Goal: Task Accomplishment & Management: Use online tool/utility

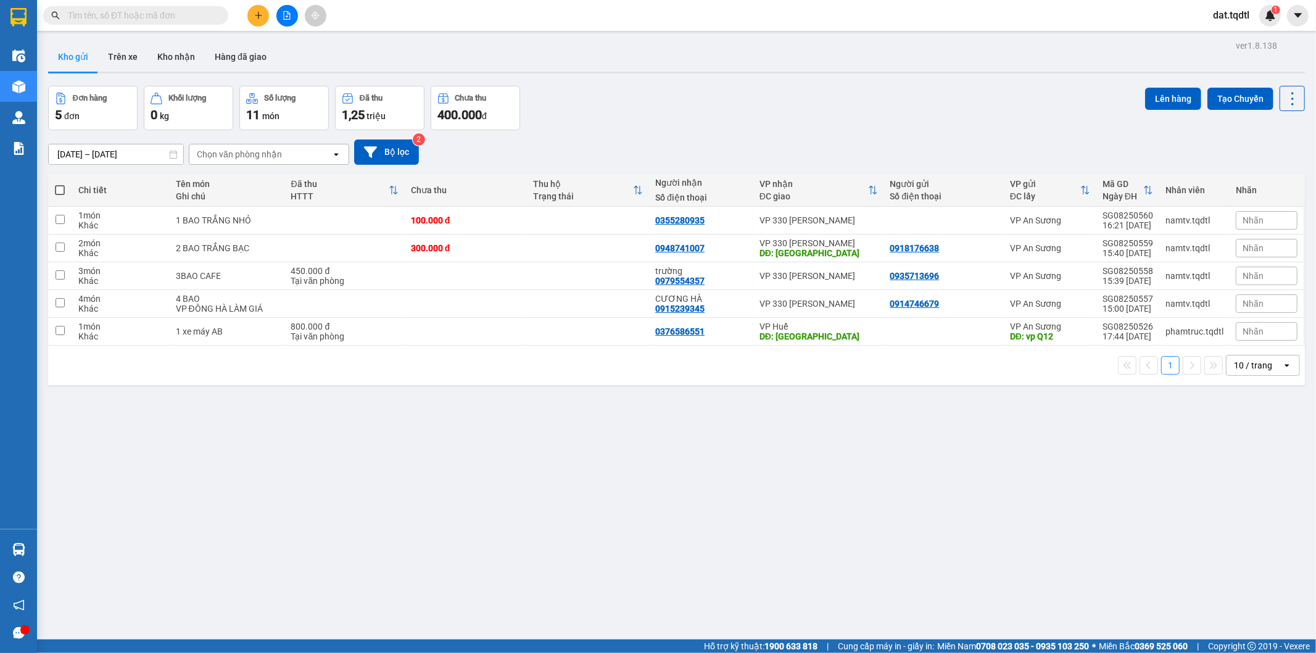
click at [287, 19] on icon "file-add" at bounding box center [287, 15] width 7 height 9
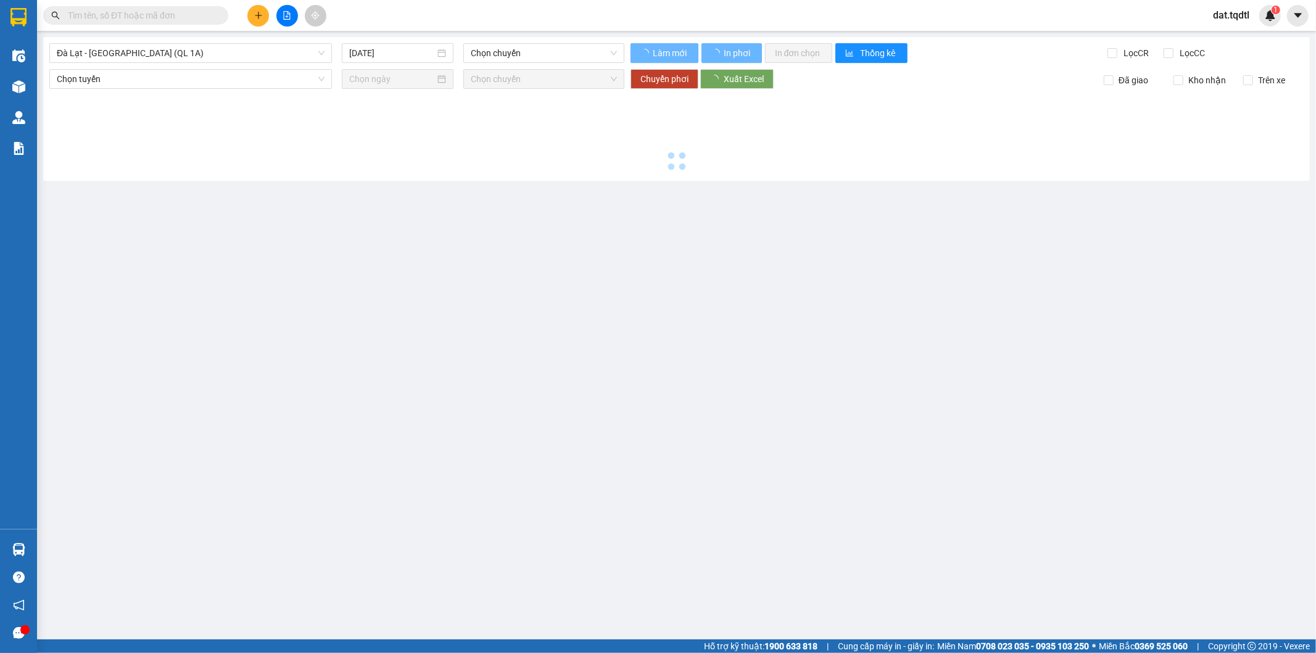
type input "15/08/2025"
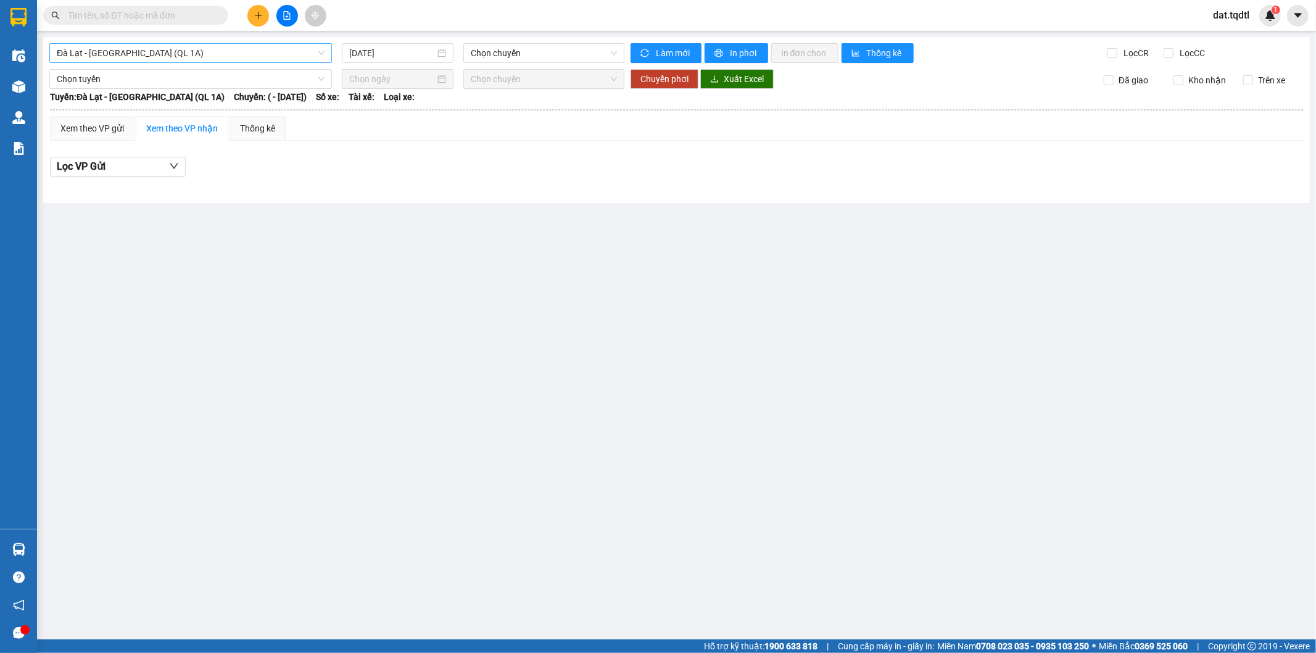
click at [315, 54] on span "Đà Lạt - Sài Gòn (QL 1A)" at bounding box center [191, 53] width 268 height 19
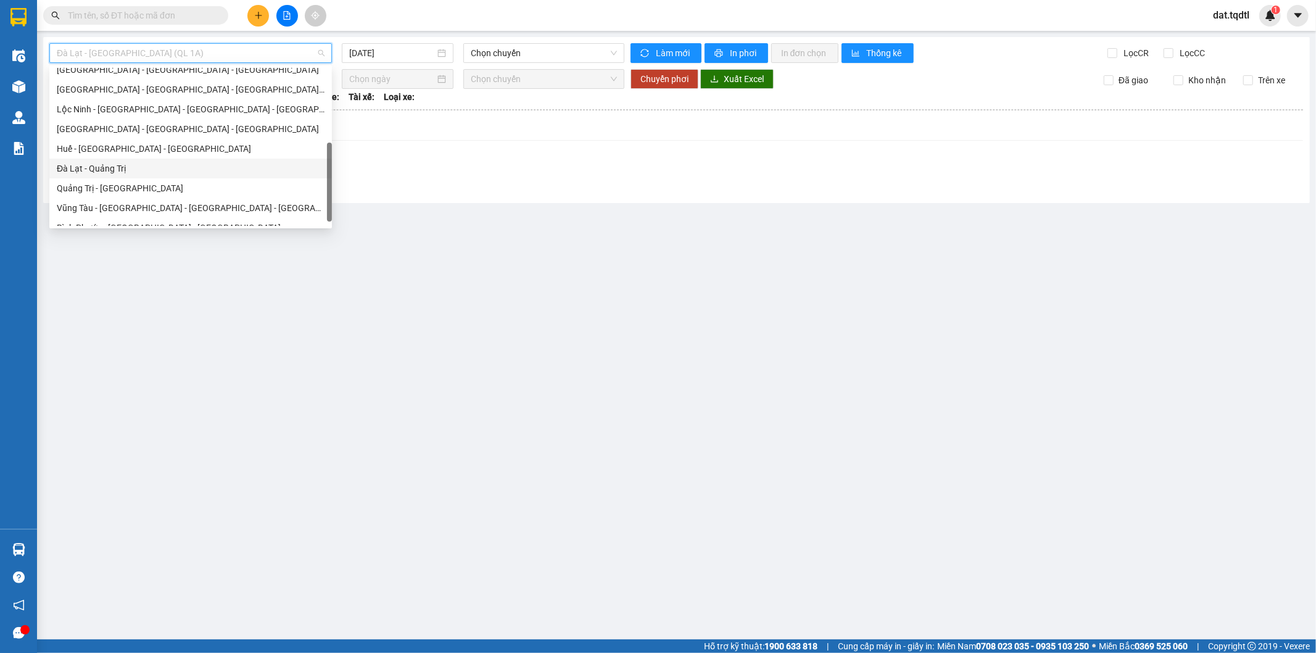
scroll to position [217, 0]
click at [173, 172] on div "Quảng Trị - Đà Lạt" at bounding box center [191, 177] width 268 height 14
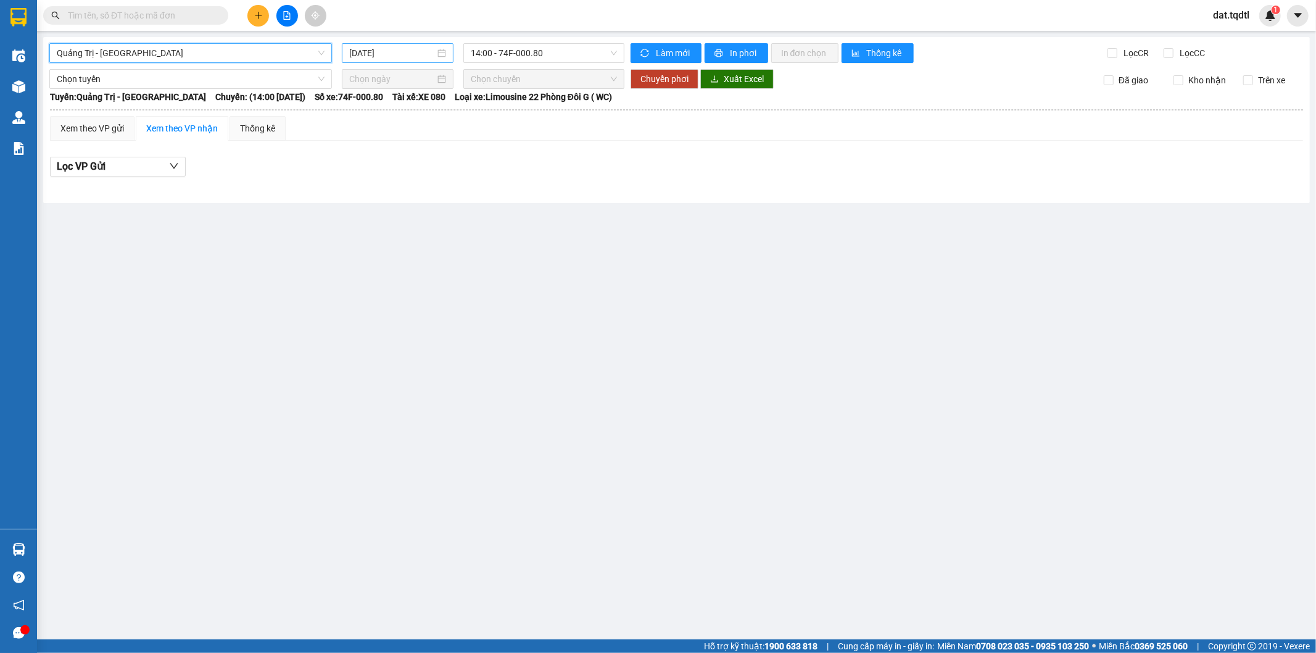
click at [446, 56] on div "15/08/2025" at bounding box center [397, 53] width 97 height 14
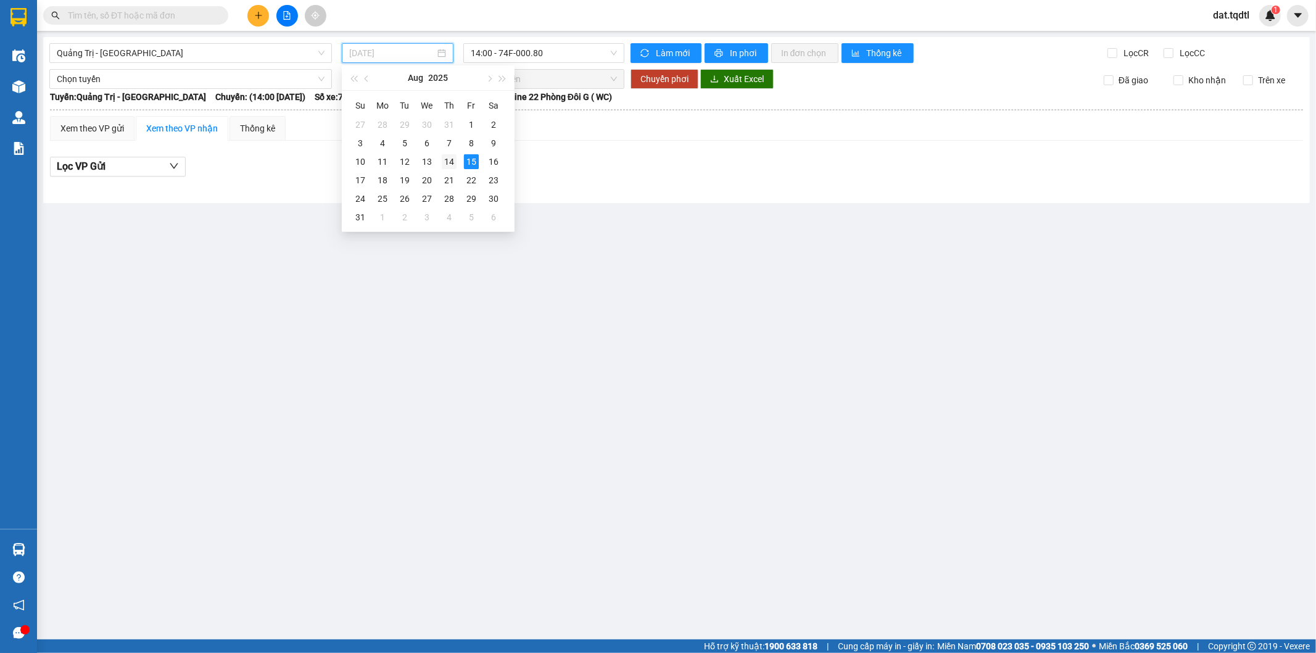
click at [445, 159] on div "14" at bounding box center [449, 161] width 15 height 15
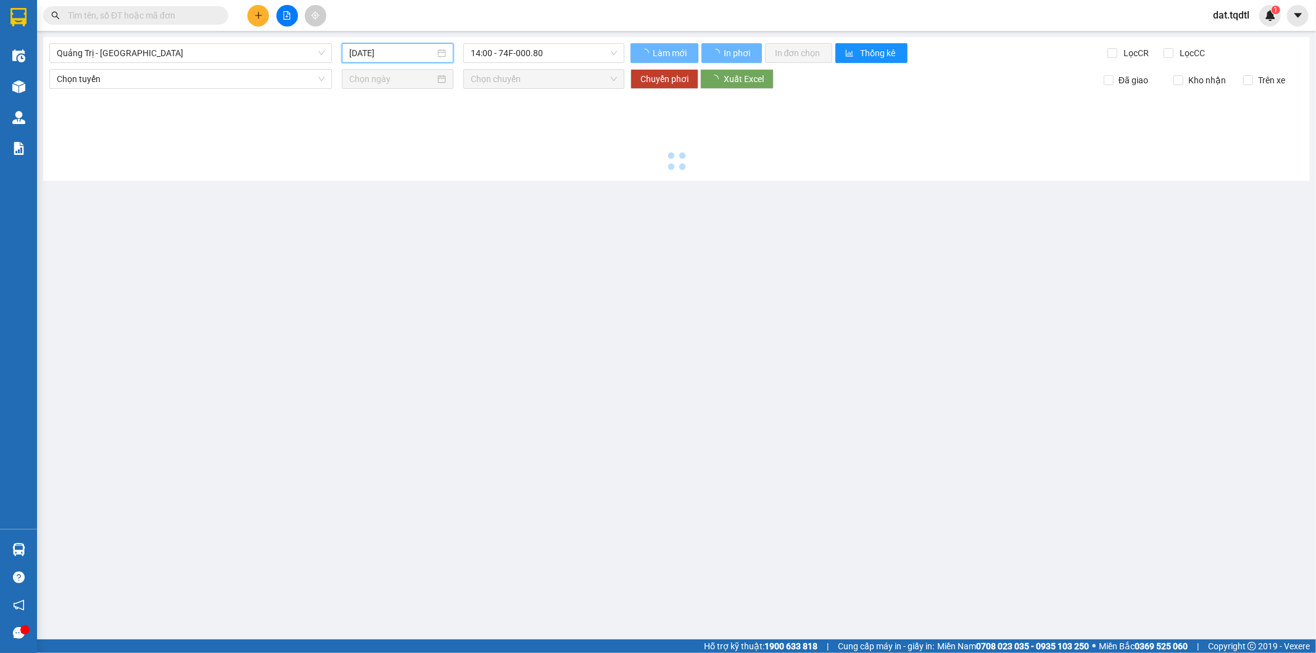
type input "14/08/2025"
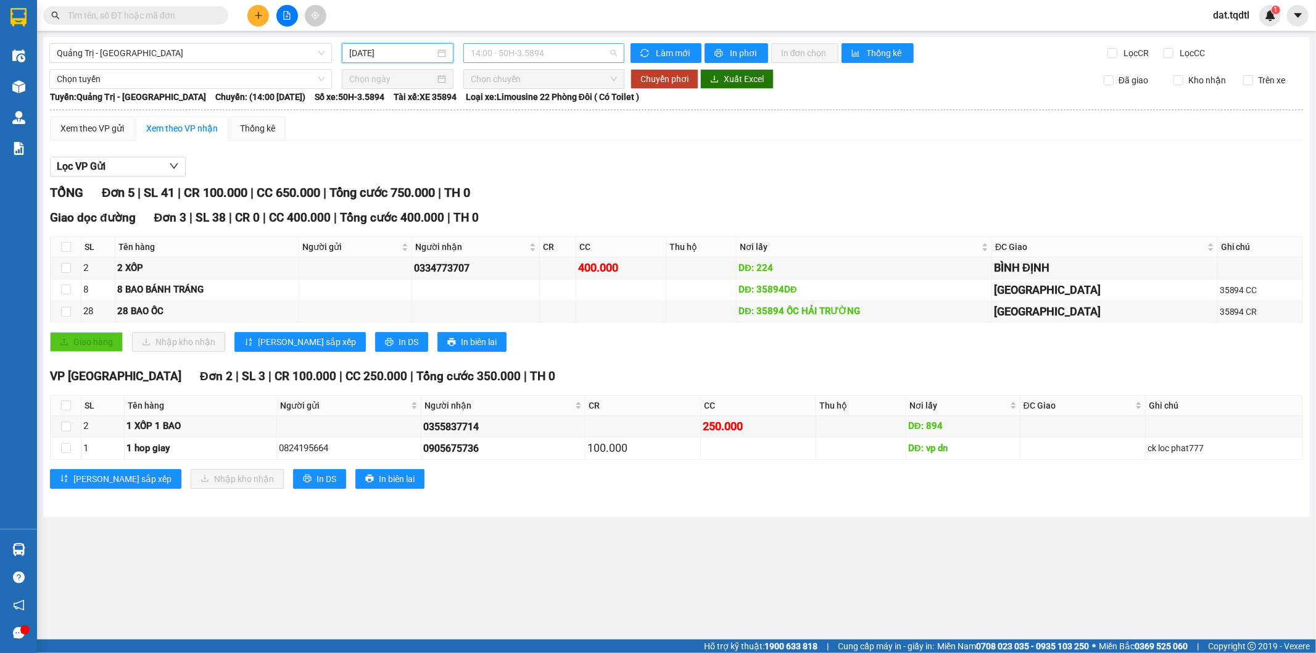
click at [607, 53] on span "14:00 - 50H-3.5894" at bounding box center [544, 53] width 146 height 19
click at [538, 163] on div "14:31 - 74F-005.89" at bounding box center [519, 157] width 96 height 14
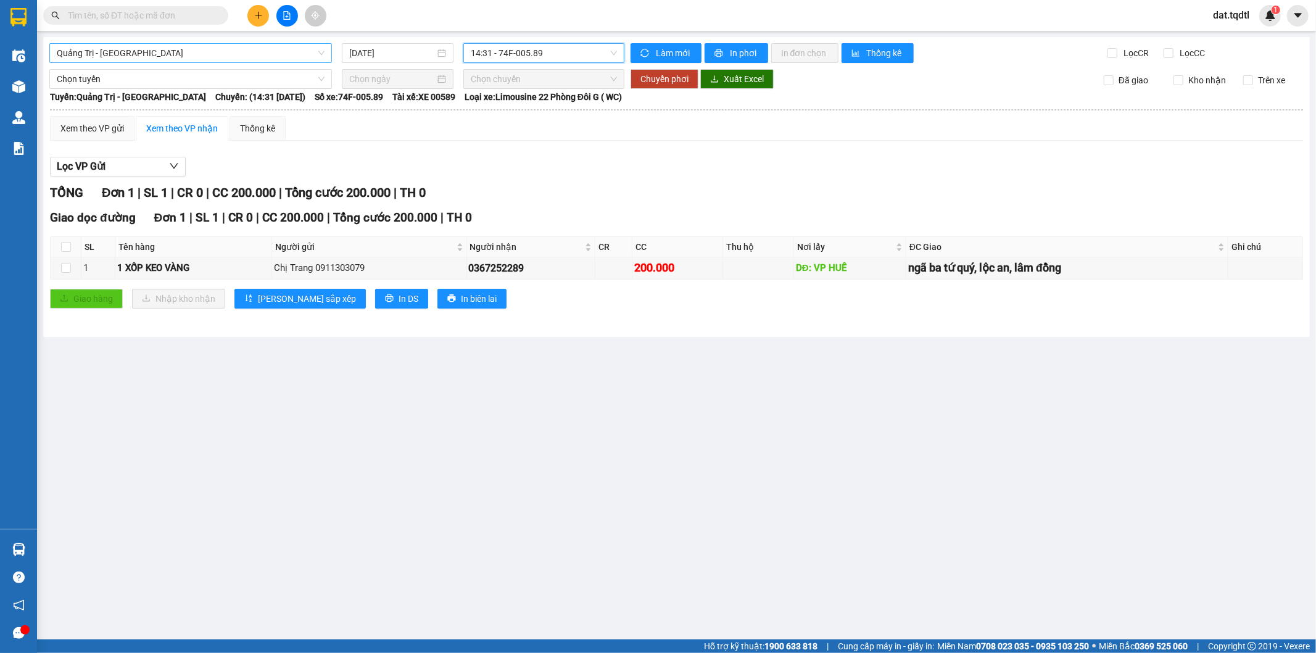
click at [308, 52] on span "Quảng Trị - Đà Lạt" at bounding box center [191, 53] width 268 height 19
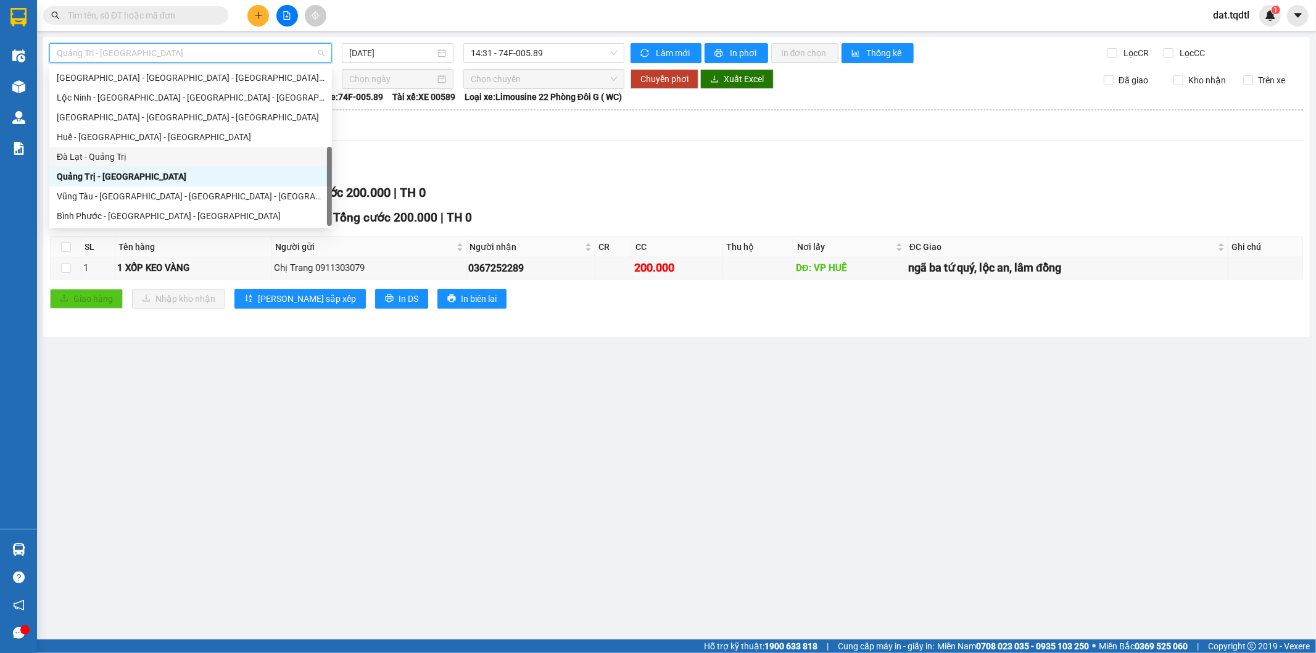
click at [230, 159] on div "Đà Lạt - Quảng Trị" at bounding box center [191, 157] width 268 height 14
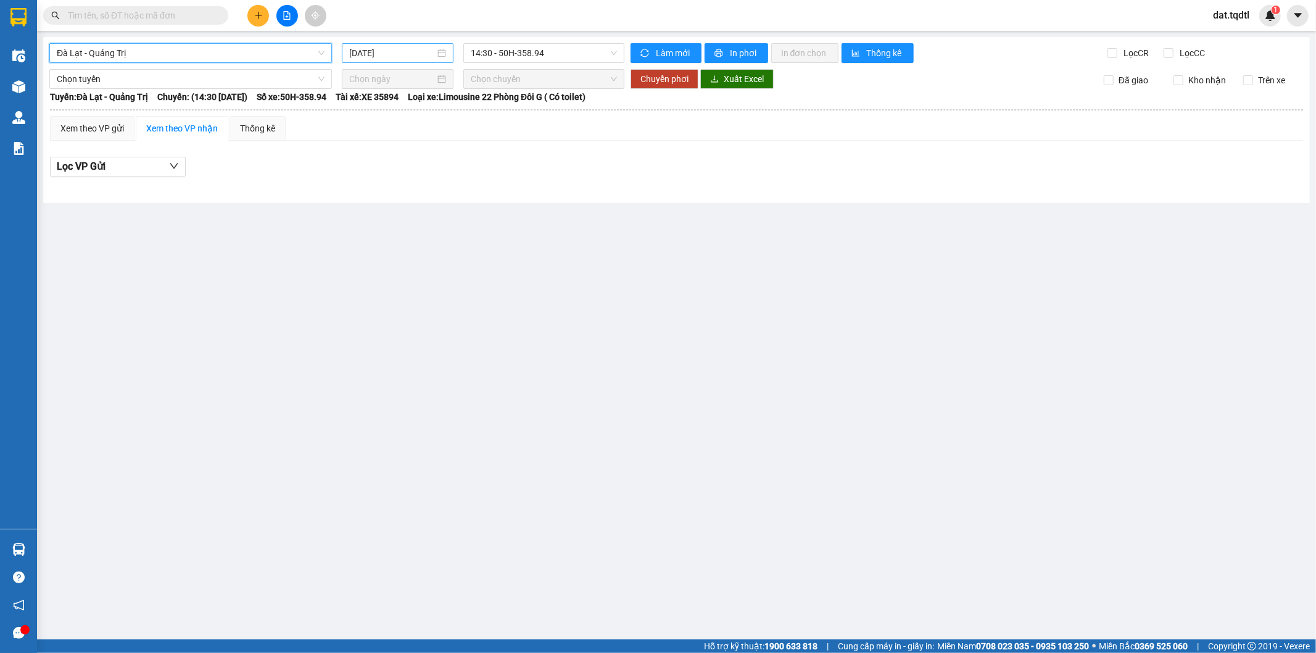
click at [435, 58] on div "15/08/2025" at bounding box center [397, 53] width 97 height 14
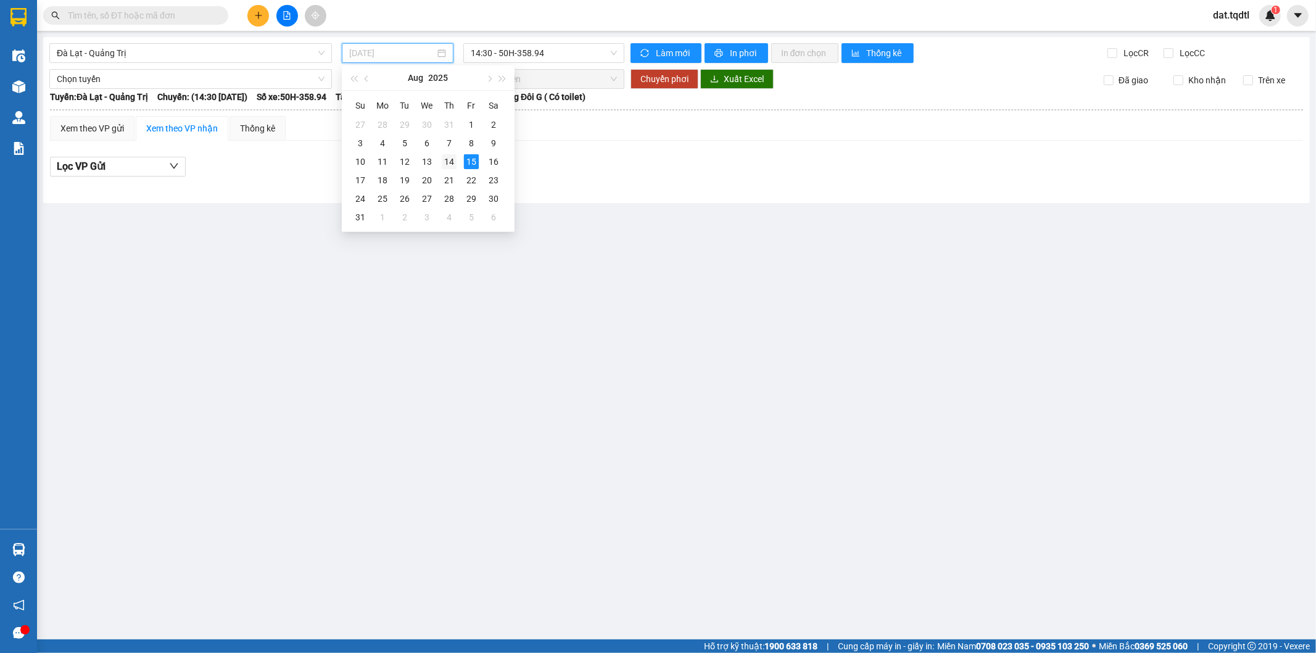
click at [447, 163] on div "14" at bounding box center [449, 161] width 15 height 15
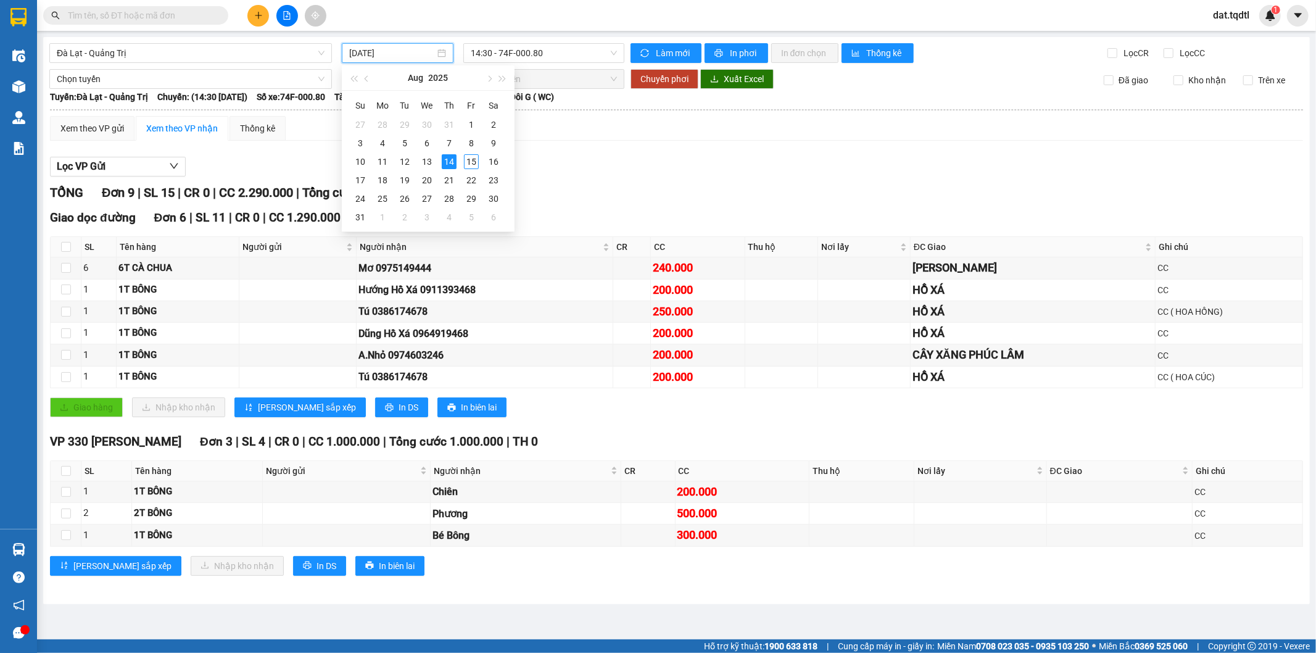
type input "14/08/2025"
click at [531, 127] on div "Xem theo VP gửi Xem theo VP nhận Thống kê" at bounding box center [676, 128] width 1253 height 25
